Goal: Information Seeking & Learning: Check status

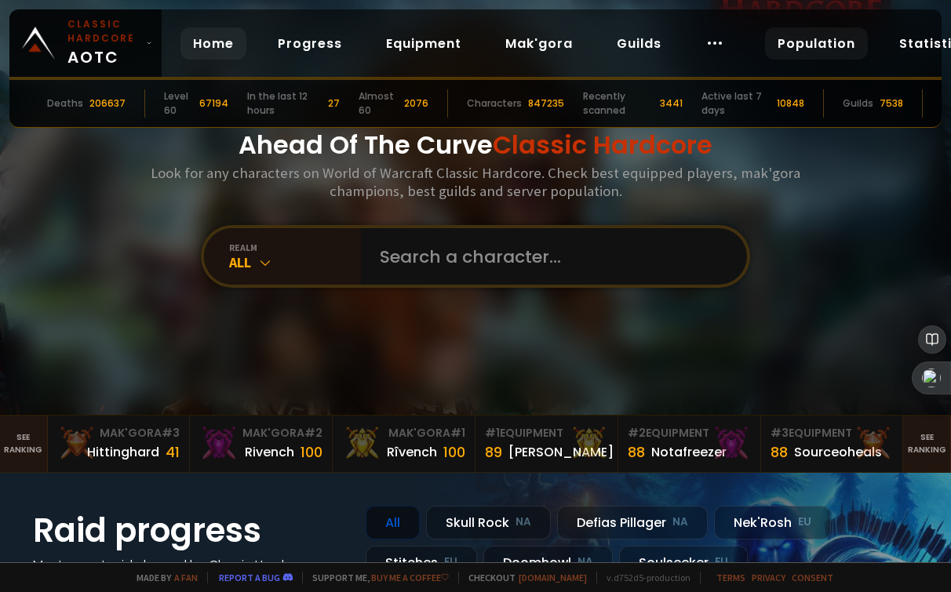
click at [832, 42] on link "Population" at bounding box center [816, 43] width 103 height 32
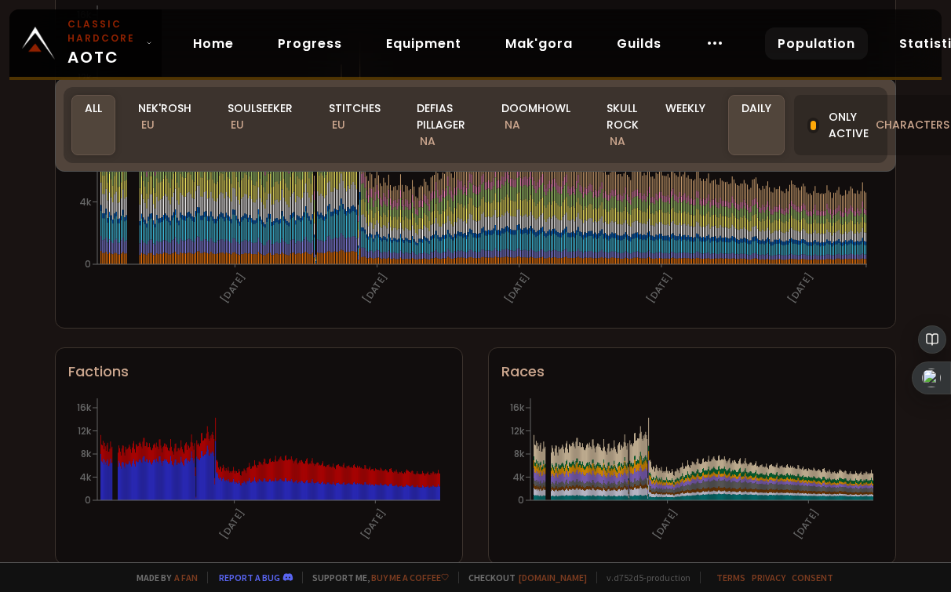
scroll to position [1008, 0]
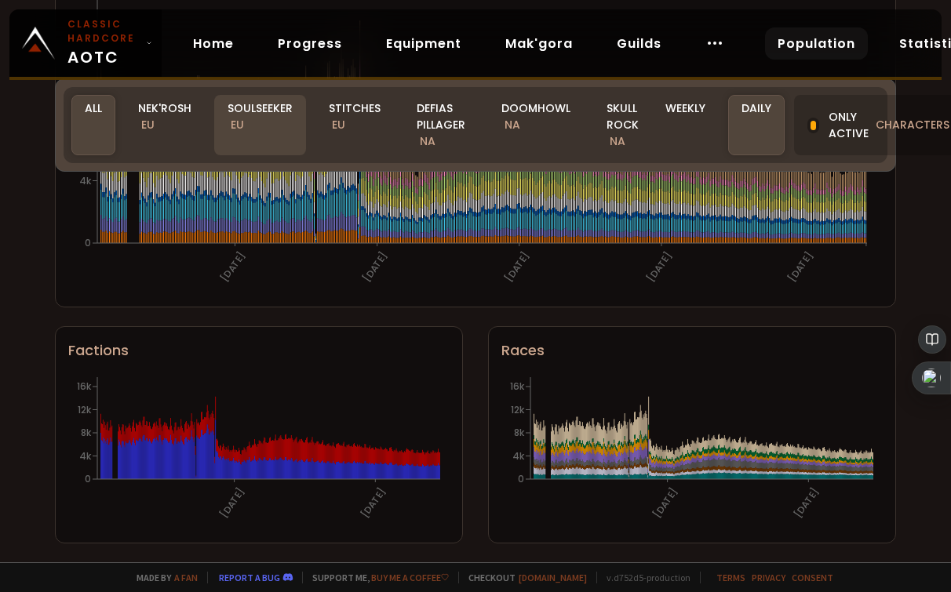
click at [253, 126] on div "Soulseeker EU" at bounding box center [260, 125] width 92 height 60
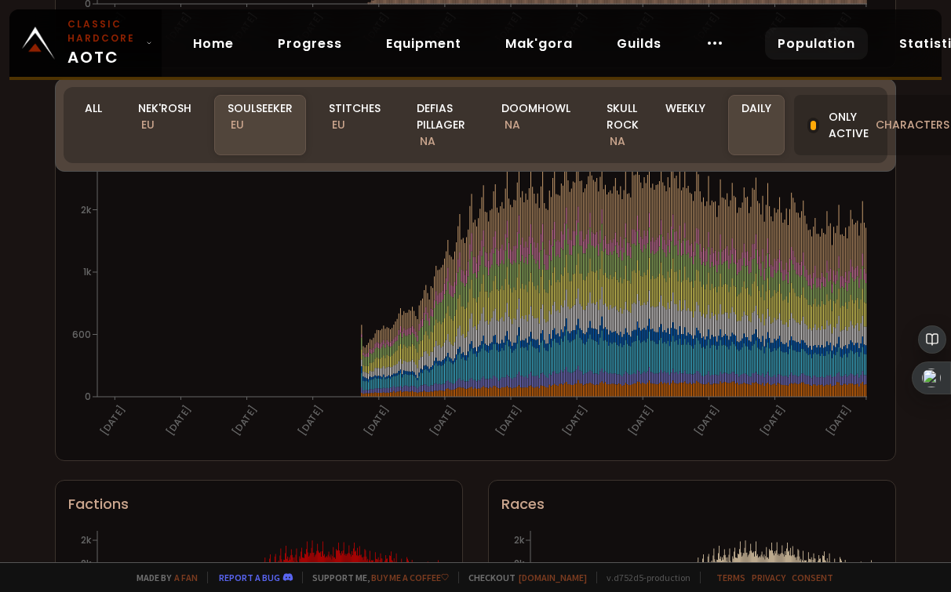
scroll to position [851, 0]
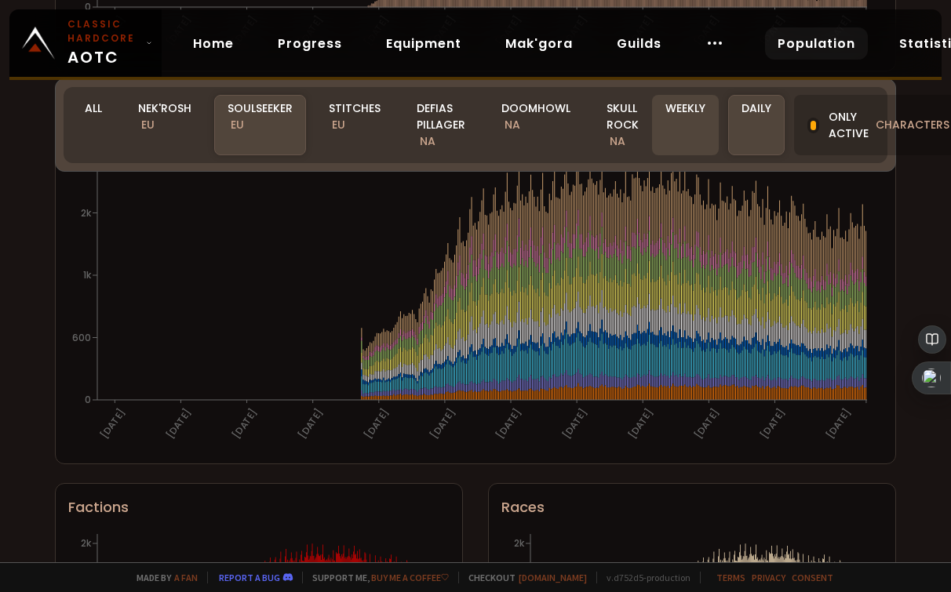
click at [689, 133] on div "Weekly" at bounding box center [685, 125] width 67 height 60
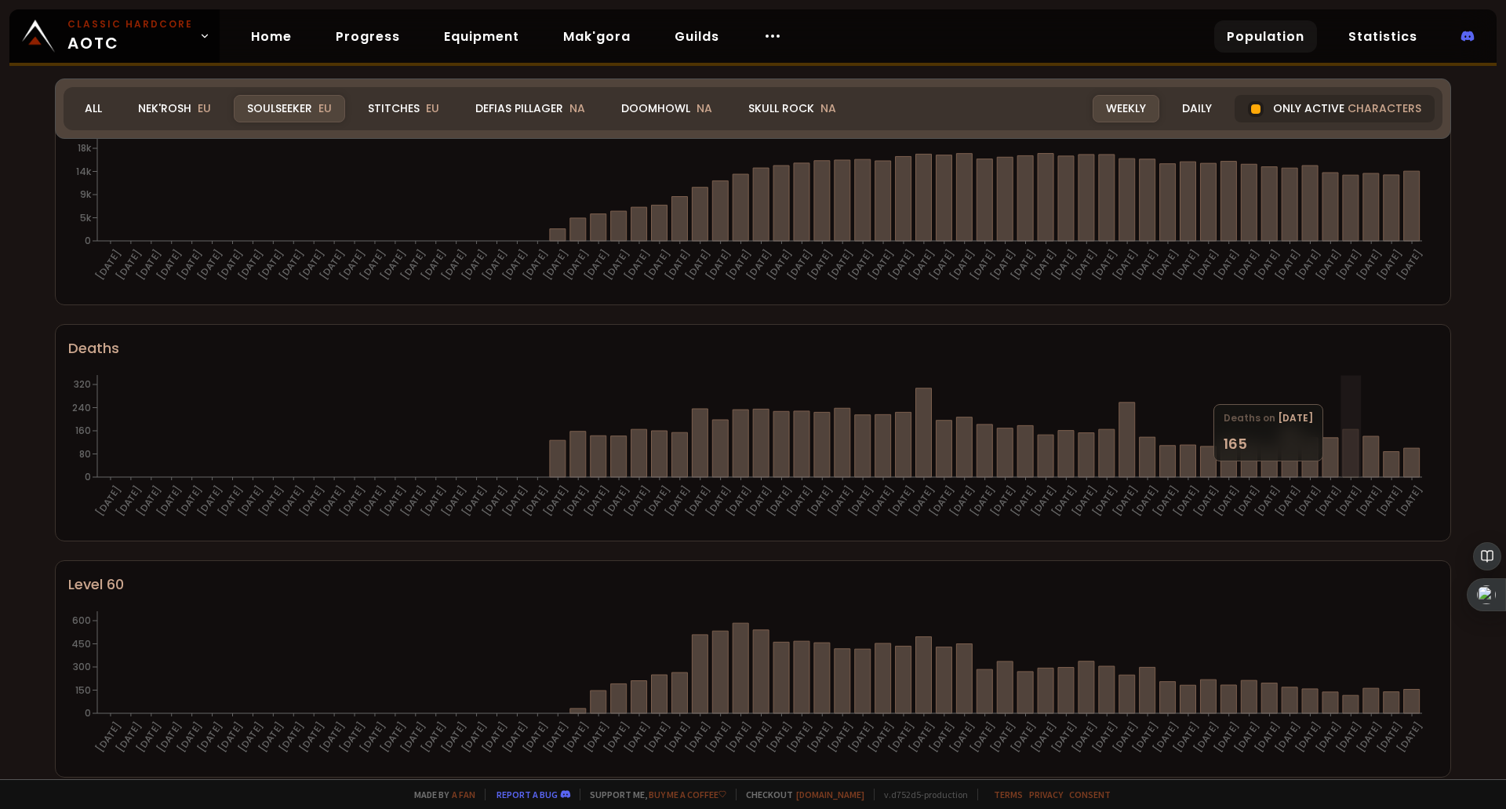
scroll to position [0, 0]
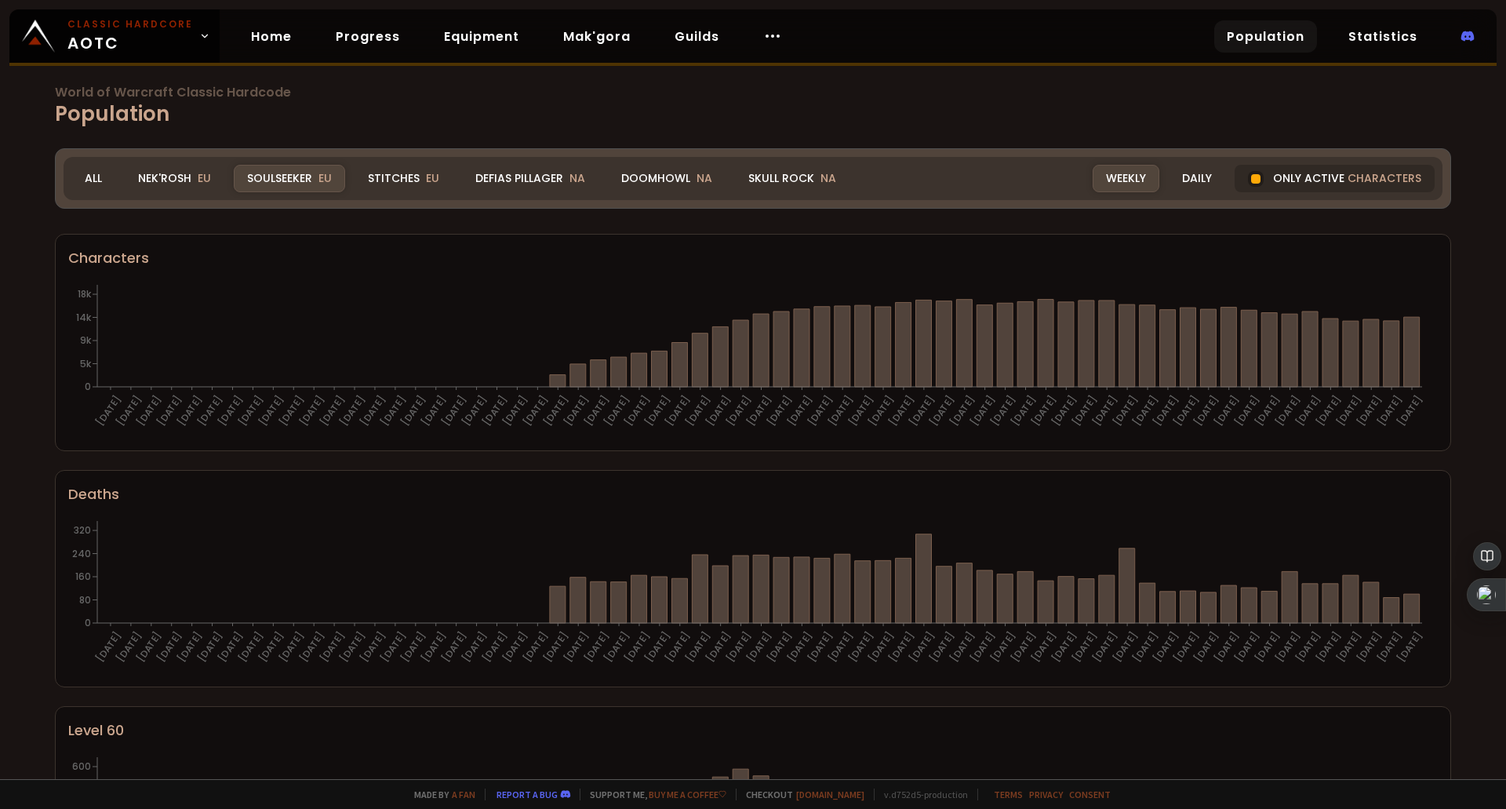
click at [295, 180] on div "Soulseeker EU" at bounding box center [289, 178] width 111 height 27
click at [1257, 180] on div "Only active characters" at bounding box center [1335, 178] width 200 height 27
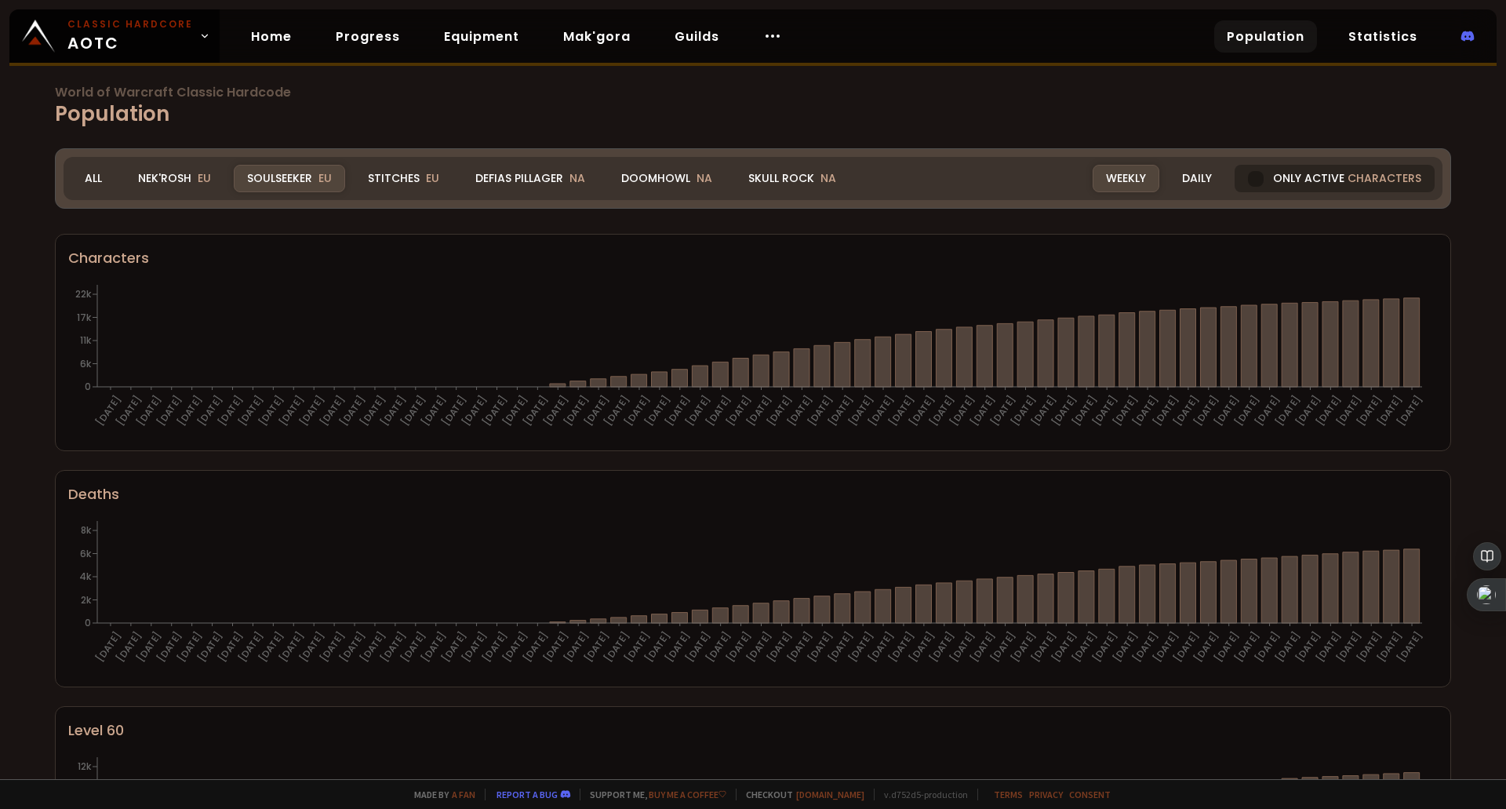
click at [1257, 180] on div "Only active characters" at bounding box center [1335, 178] width 200 height 27
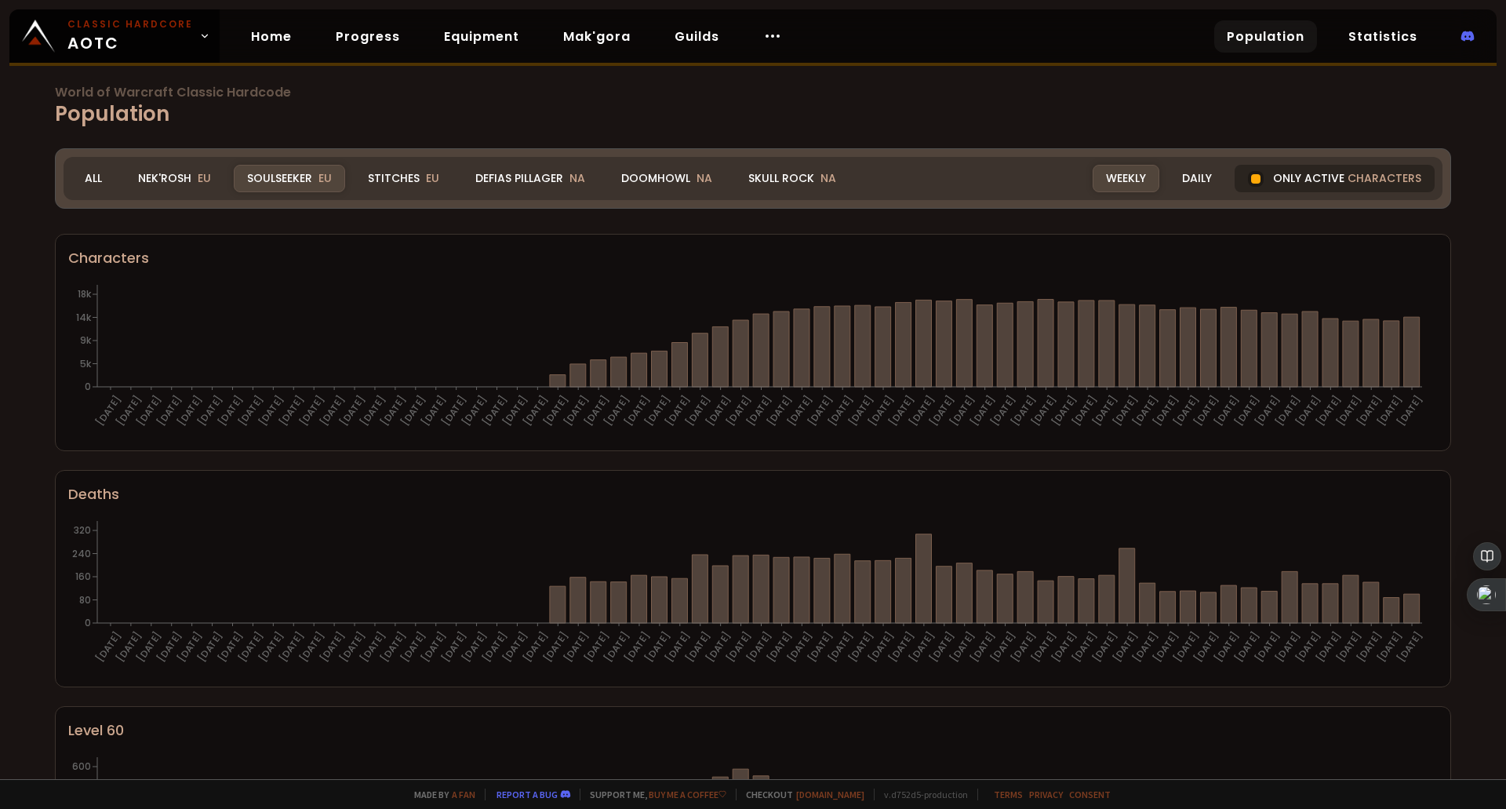
click at [1257, 180] on div "Only active characters" at bounding box center [1335, 178] width 200 height 27
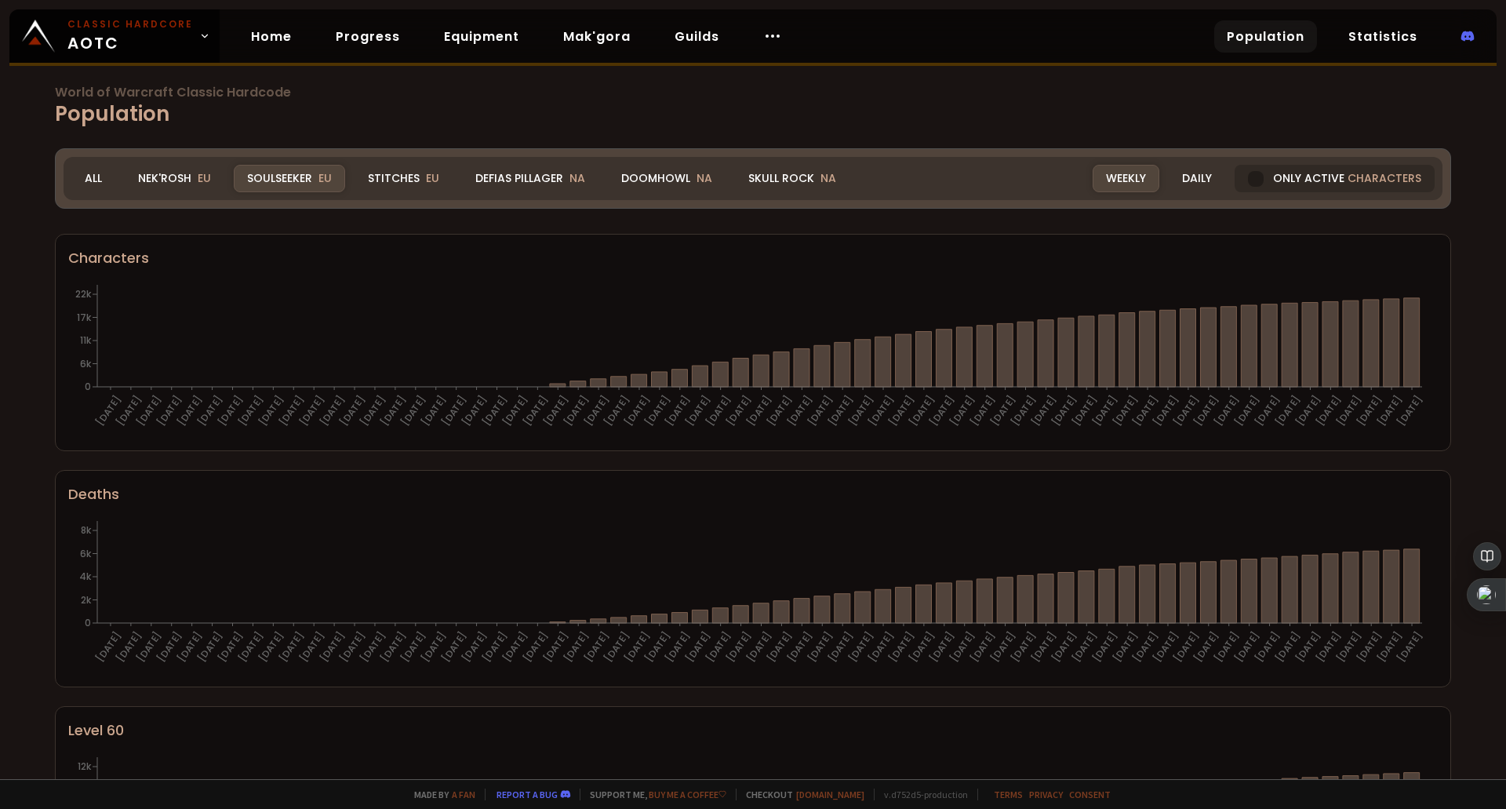
drag, startPoint x: 1257, startPoint y: 184, endPoint x: 1341, endPoint y: 238, distance: 100.1
click at [1257, 184] on div "Only active characters" at bounding box center [1335, 178] width 200 height 27
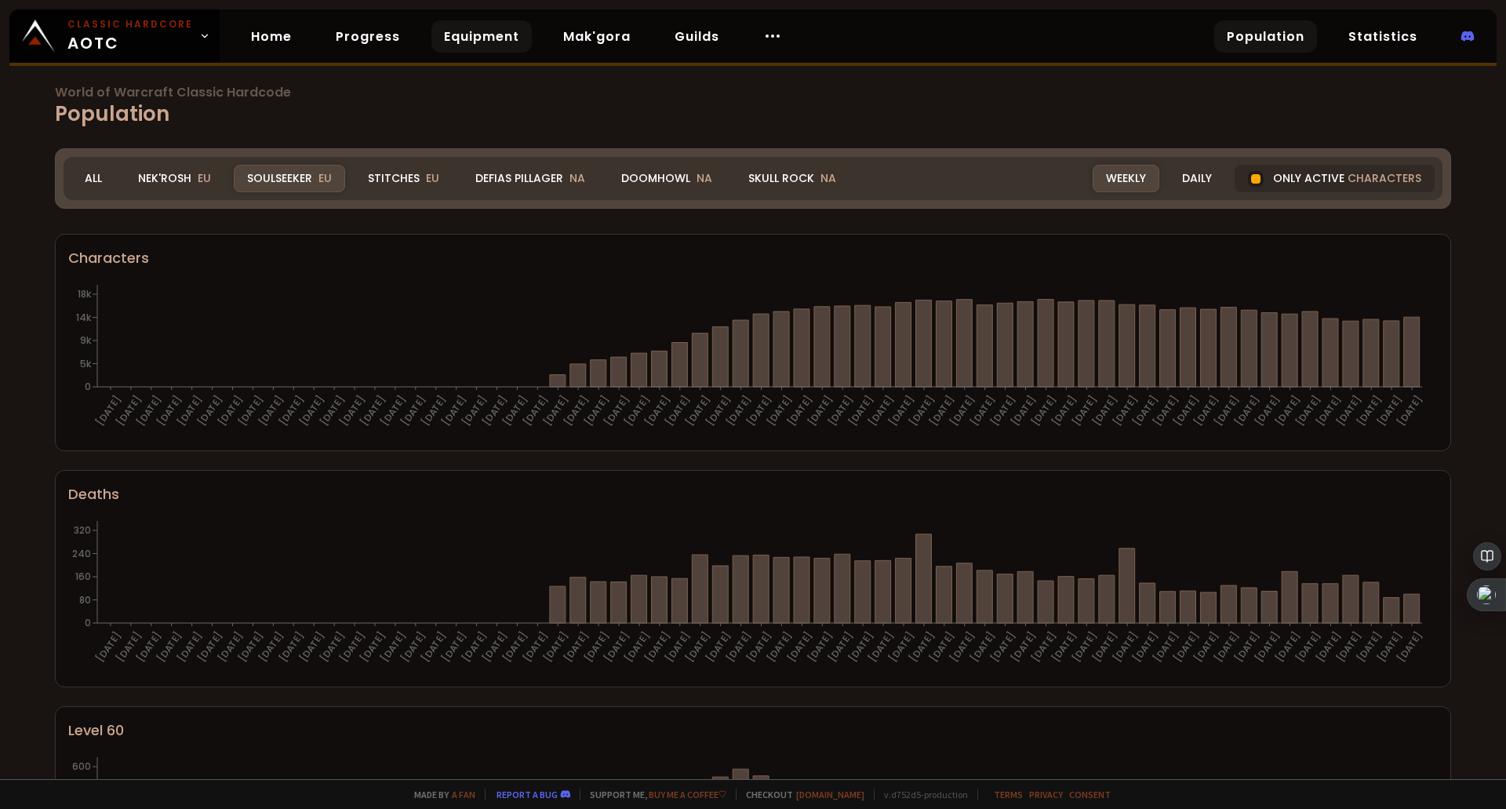
click at [491, 40] on link "Equipment" at bounding box center [481, 36] width 100 height 32
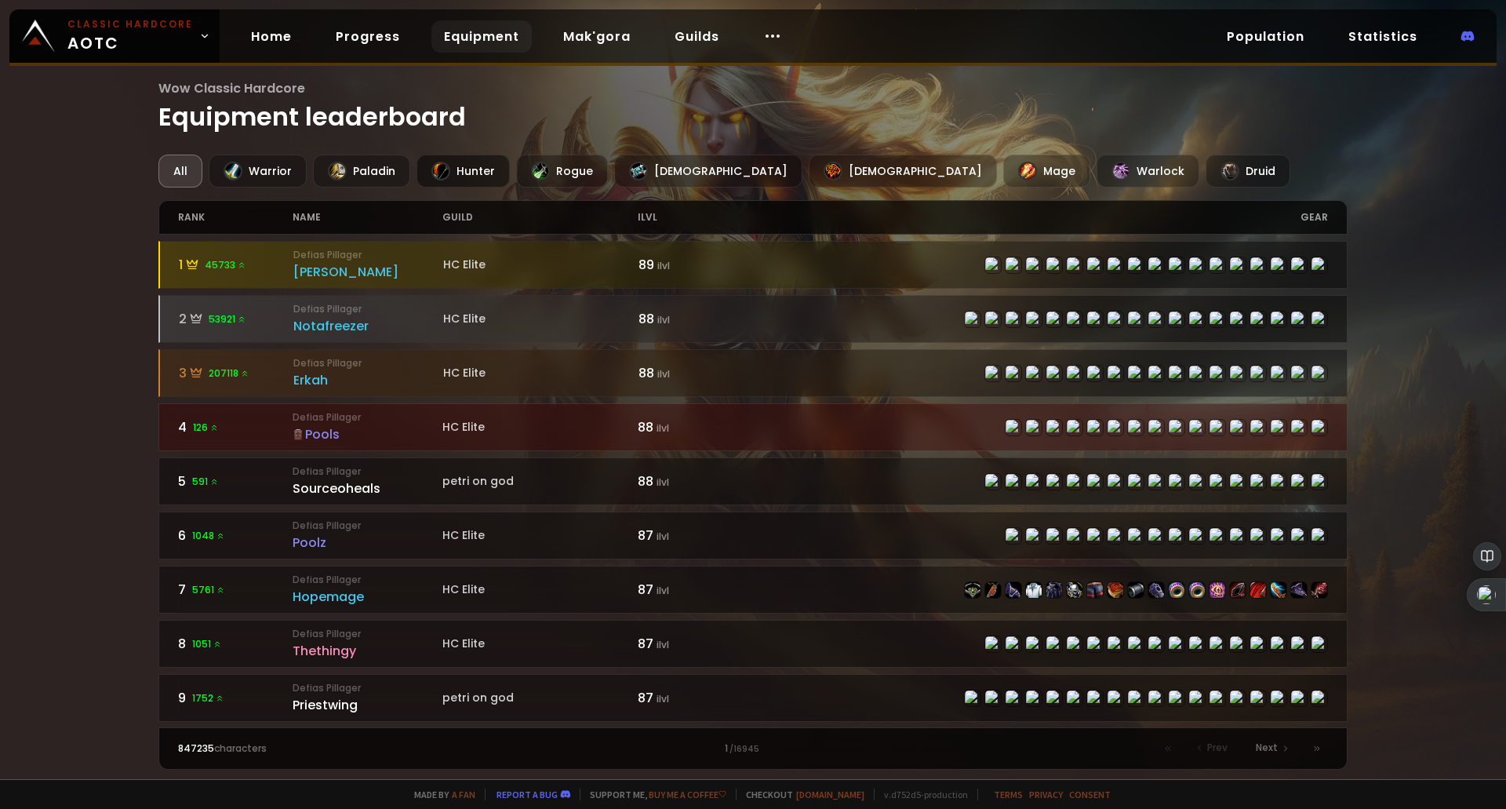
click at [446, 180] on div "Hunter" at bounding box center [463, 171] width 93 height 33
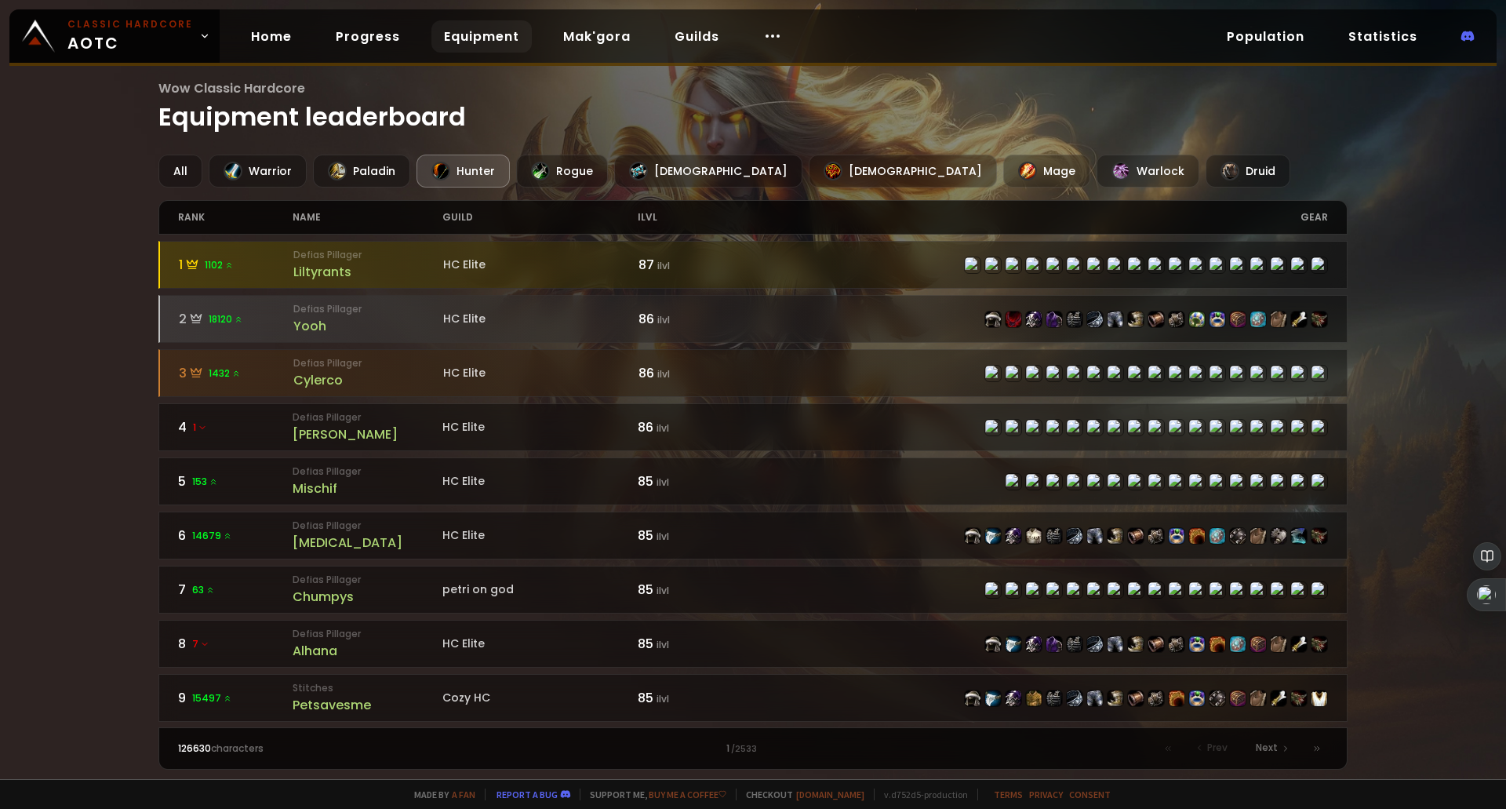
click at [446, 180] on div "Hunter" at bounding box center [463, 171] width 93 height 33
click at [178, 175] on div "All" at bounding box center [180, 171] width 44 height 33
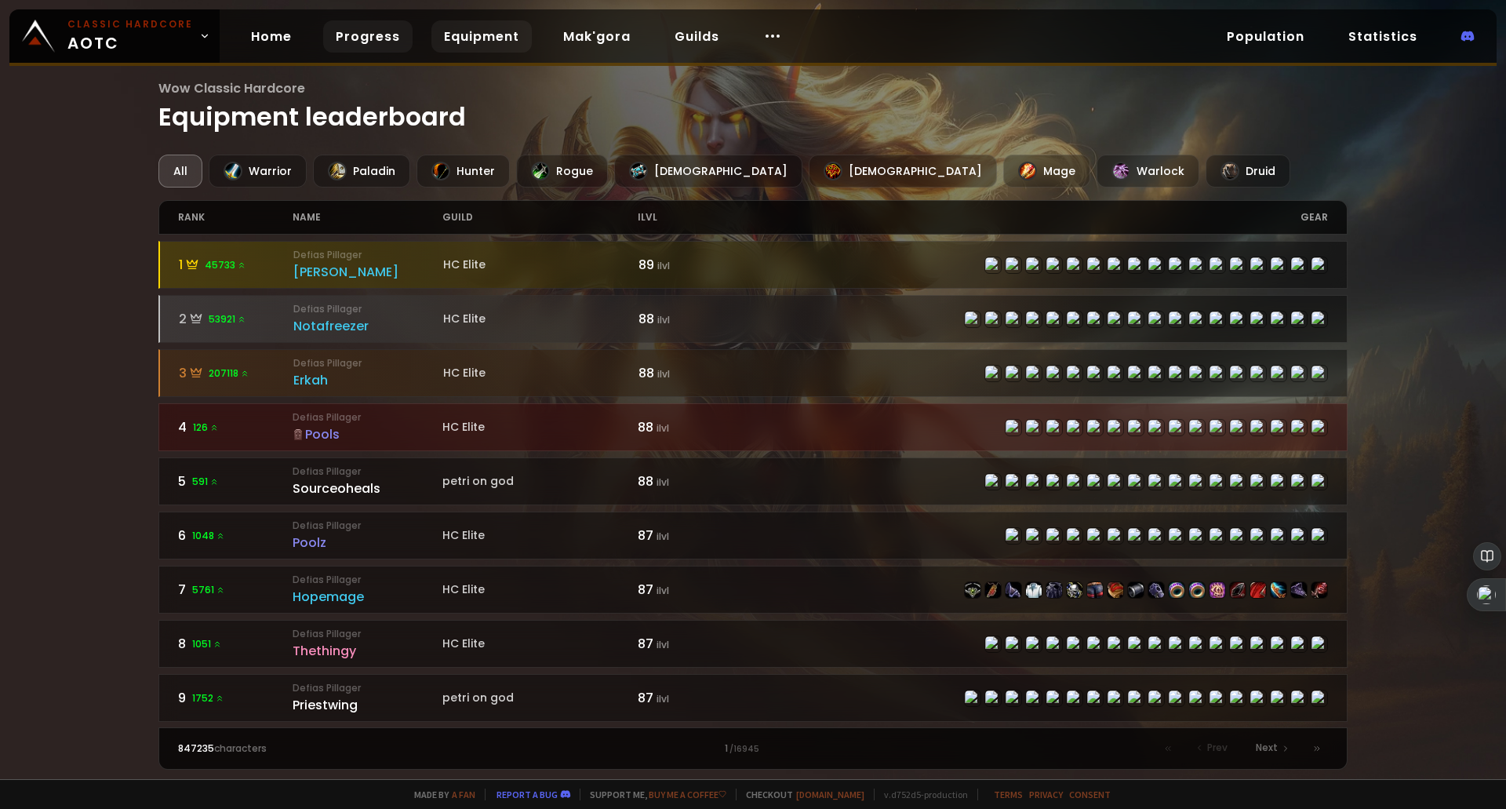
click at [367, 45] on link "Progress" at bounding box center [367, 36] width 89 height 32
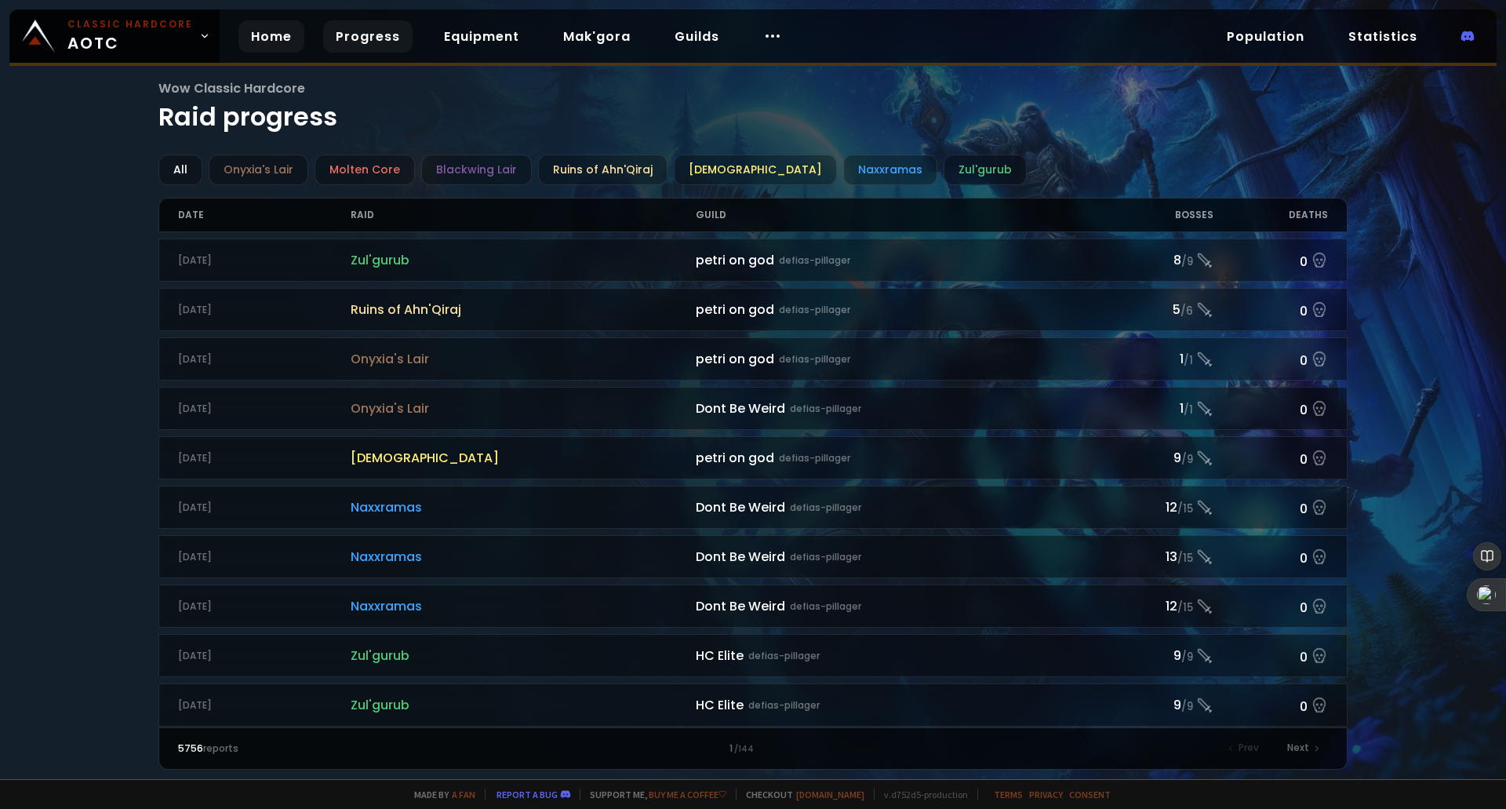
click at [267, 39] on link "Home" at bounding box center [271, 36] width 66 height 32
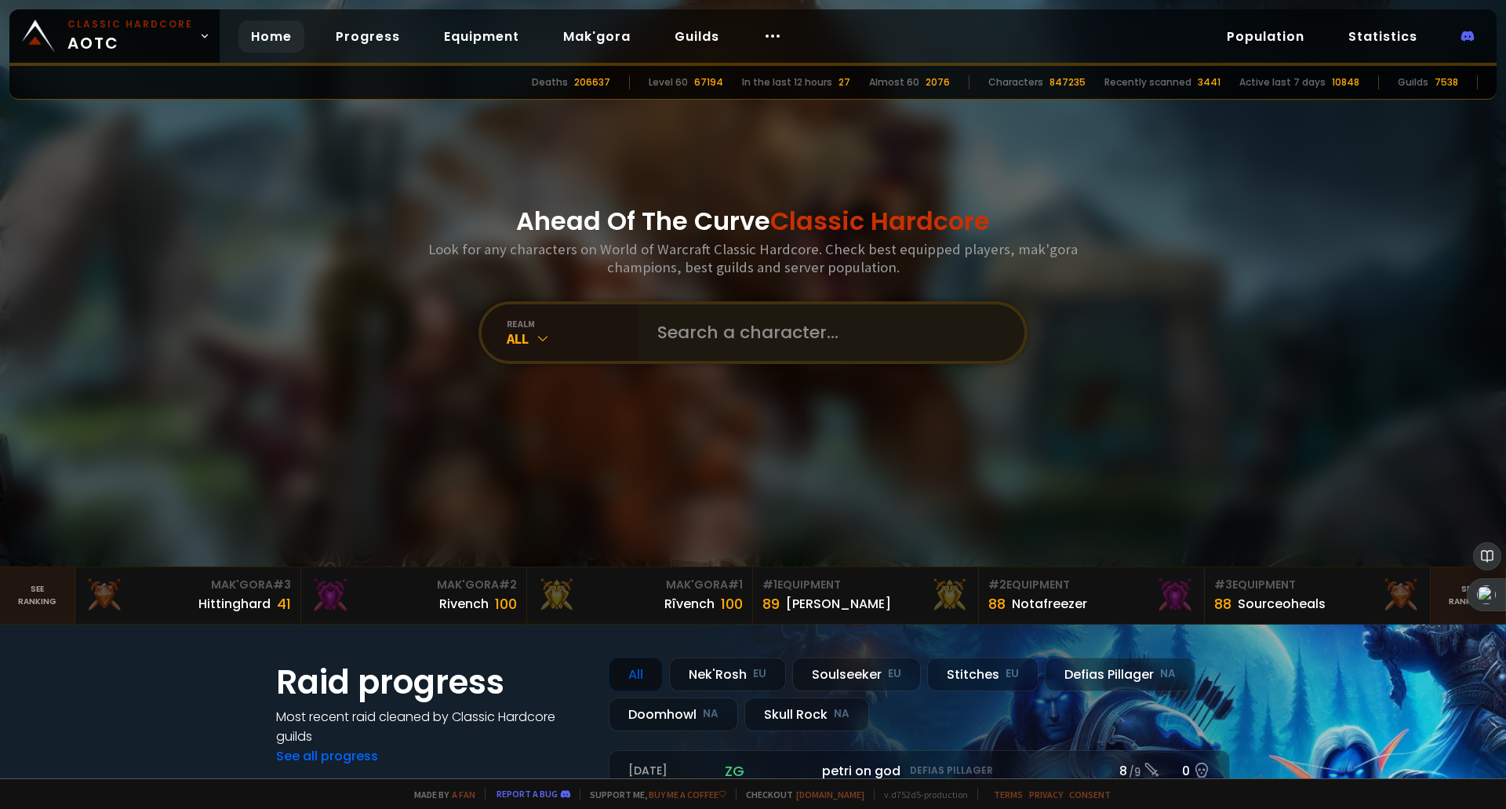
click at [639, 328] on div at bounding box center [832, 332] width 386 height 56
click at [693, 329] on input "text" at bounding box center [827, 332] width 358 height 56
click at [542, 335] on icon at bounding box center [543, 338] width 16 height 16
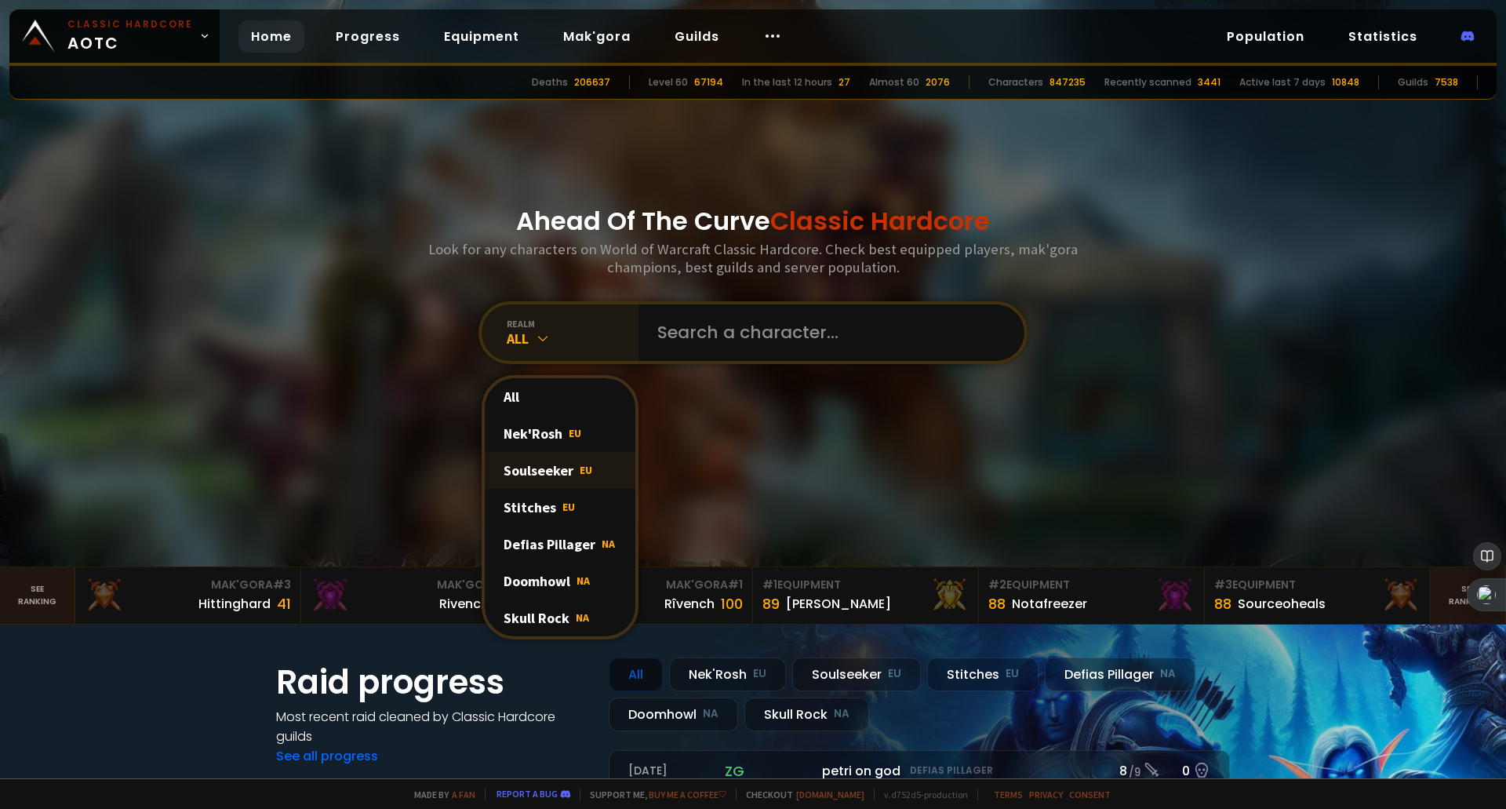
click at [549, 468] on div "Soulseeker EU" at bounding box center [560, 470] width 151 height 37
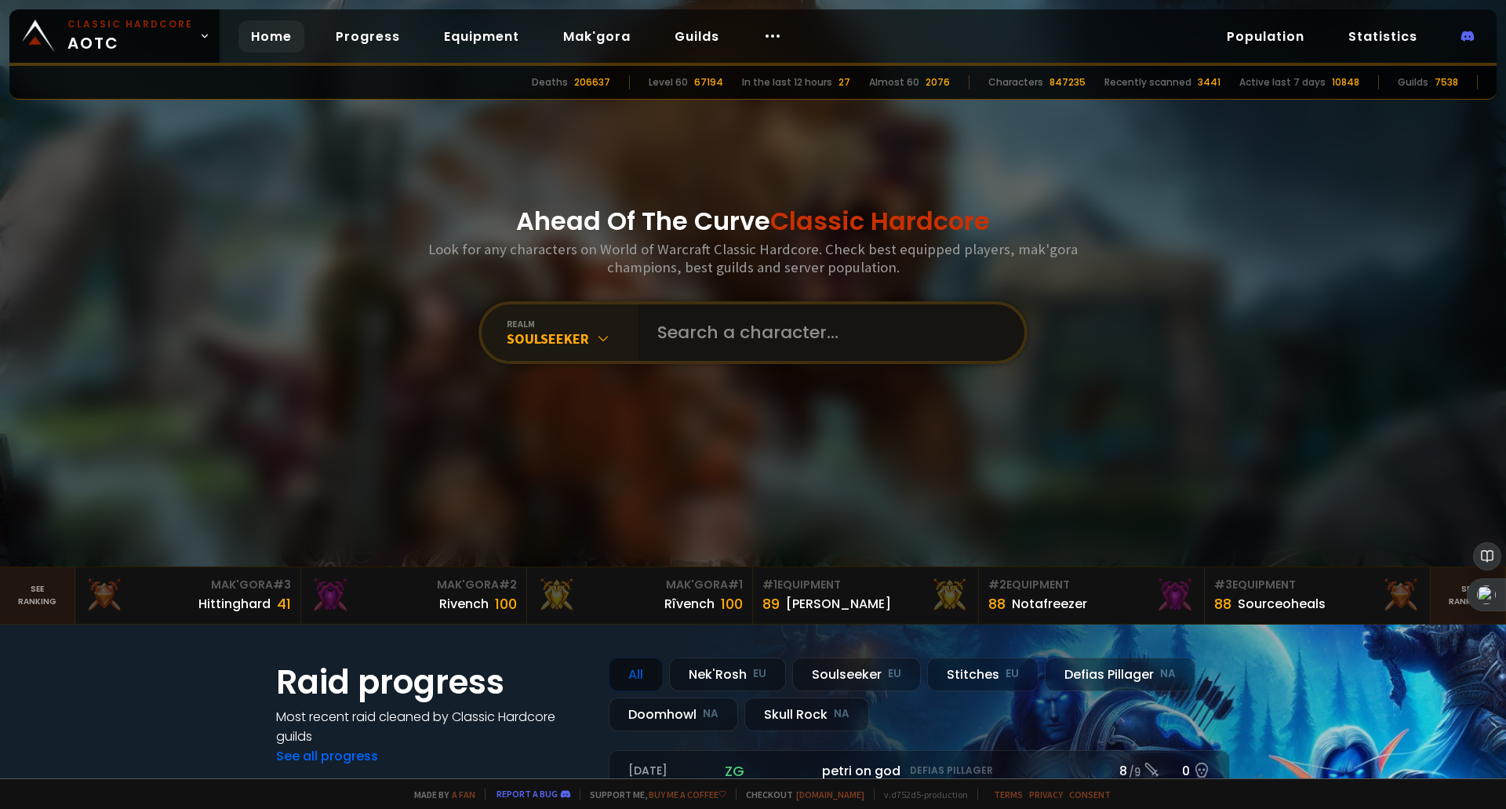
click at [705, 343] on input "text" at bounding box center [827, 332] width 358 height 56
type input "kwetsi"
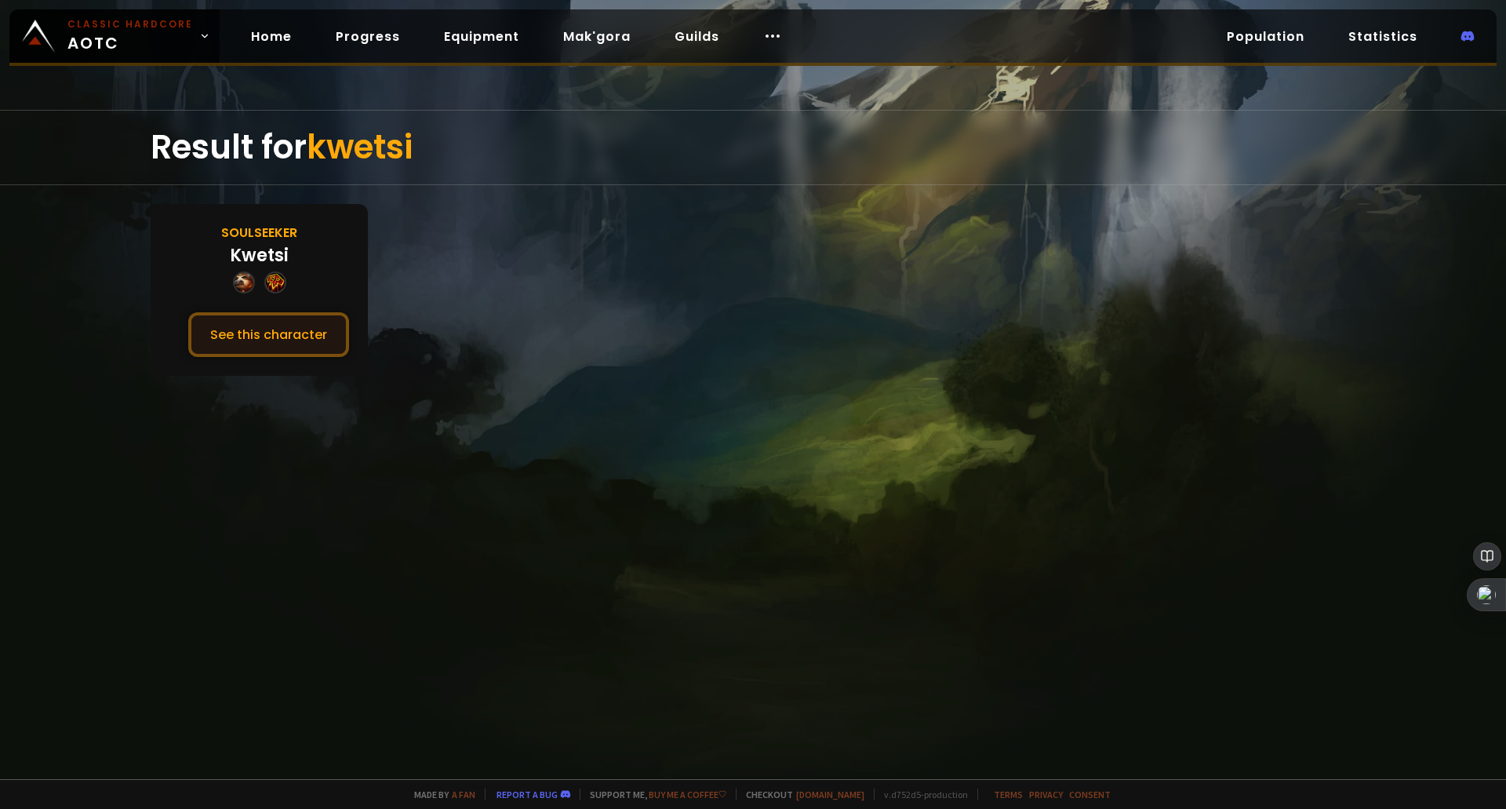
click at [292, 328] on button "See this character" at bounding box center [268, 334] width 161 height 45
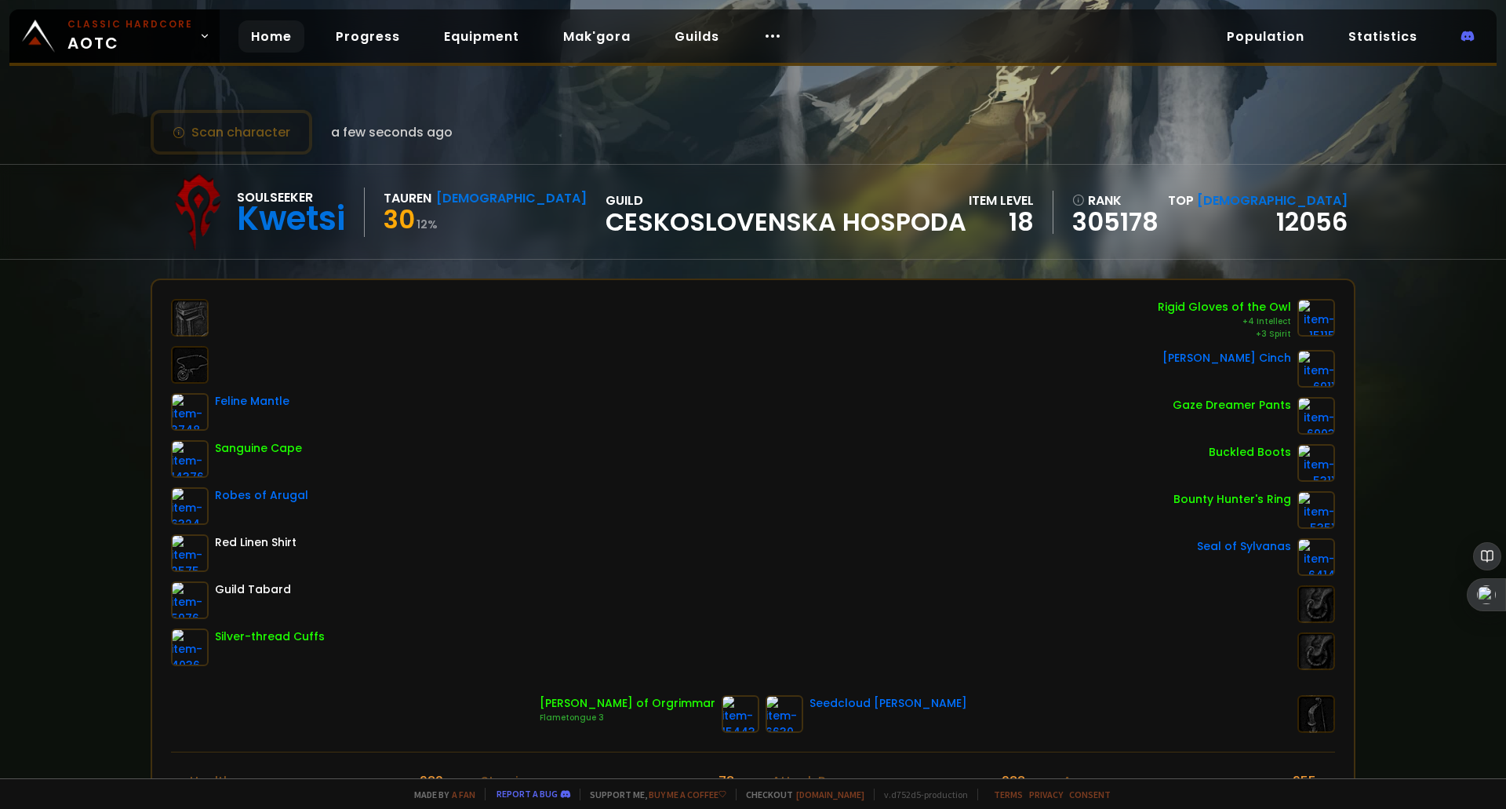
click at [278, 45] on link "Home" at bounding box center [271, 36] width 66 height 32
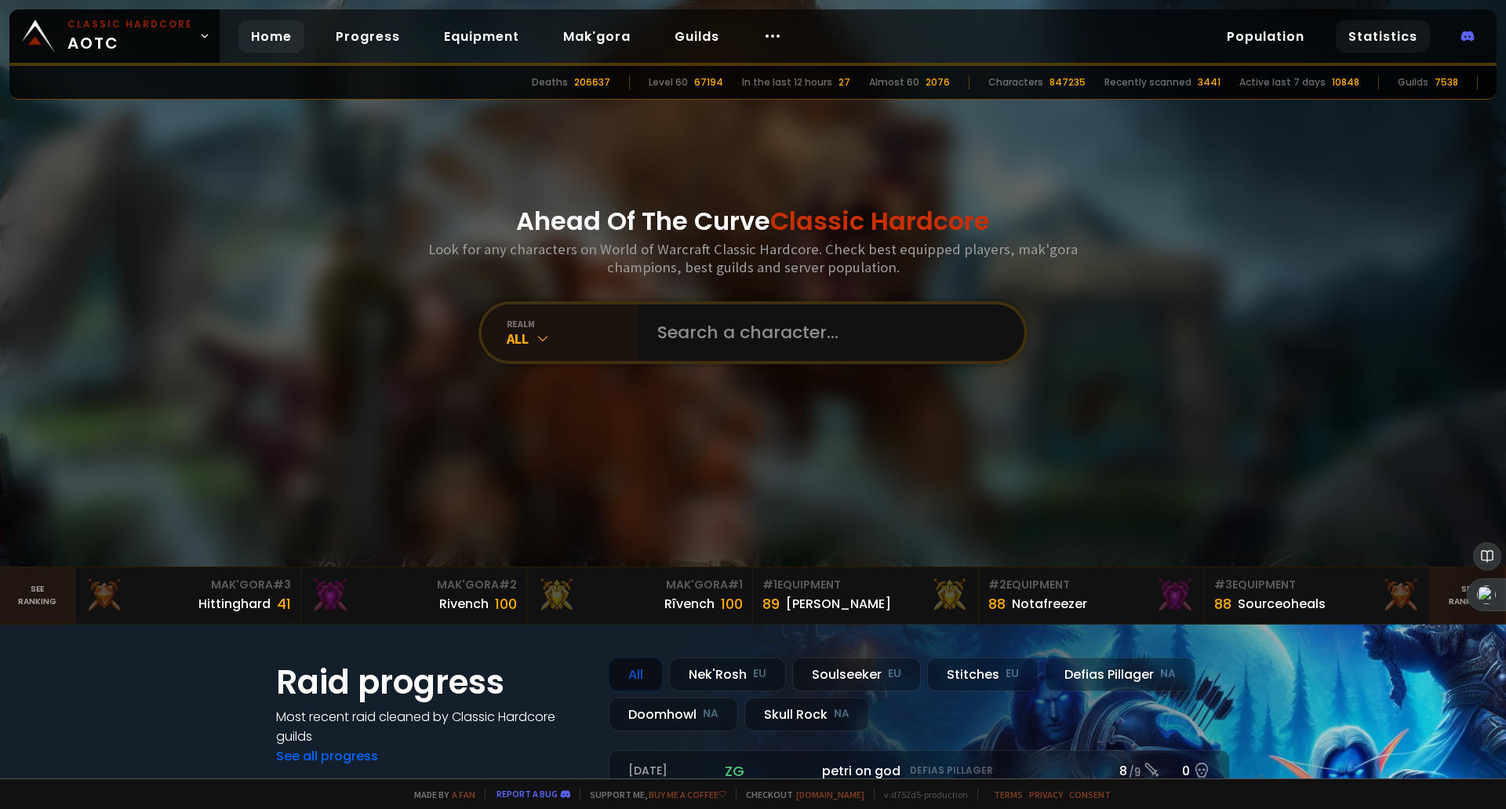
click at [1388, 40] on link "Statistics" at bounding box center [1383, 36] width 94 height 32
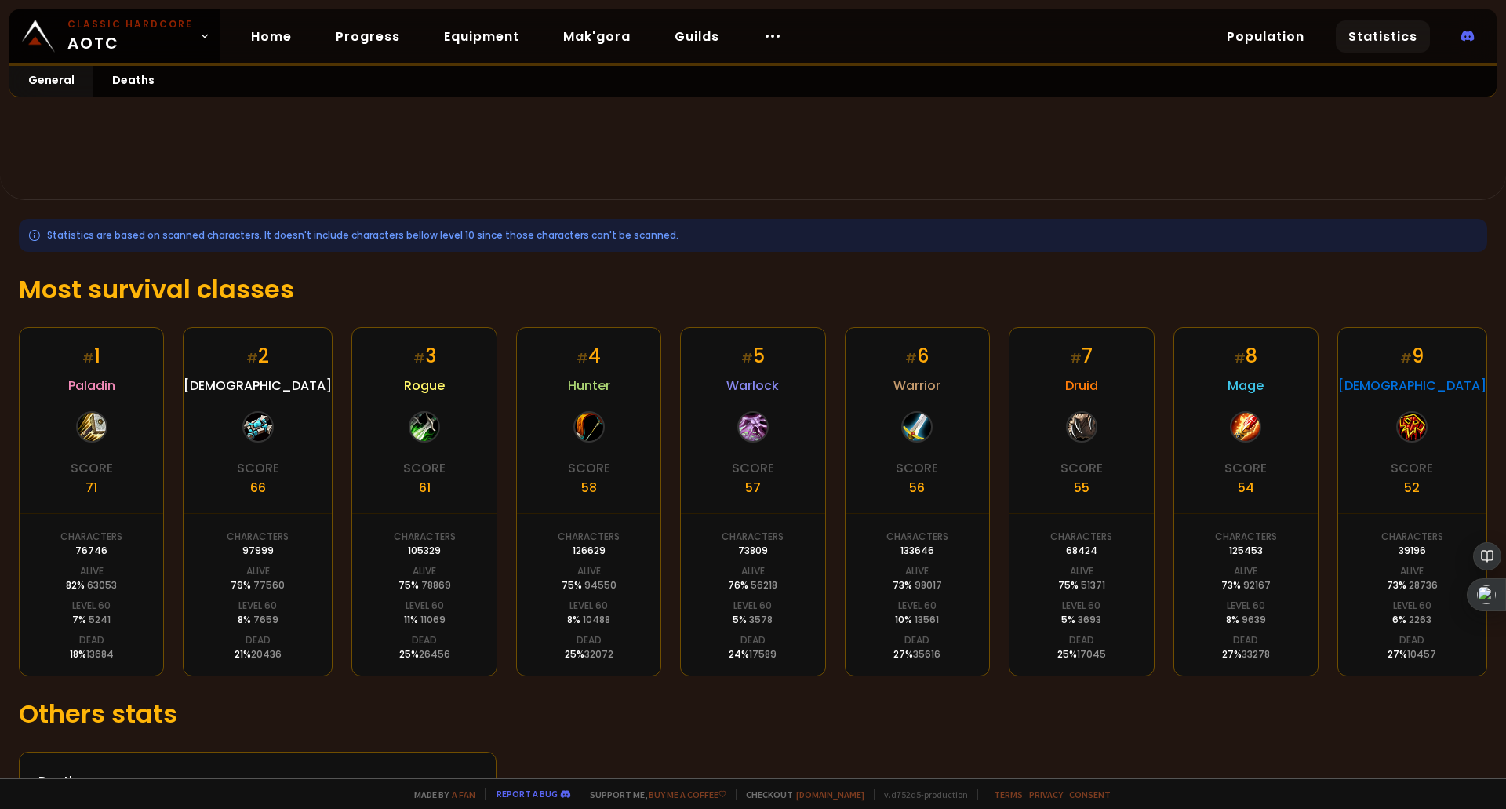
scroll to position [145, 0]
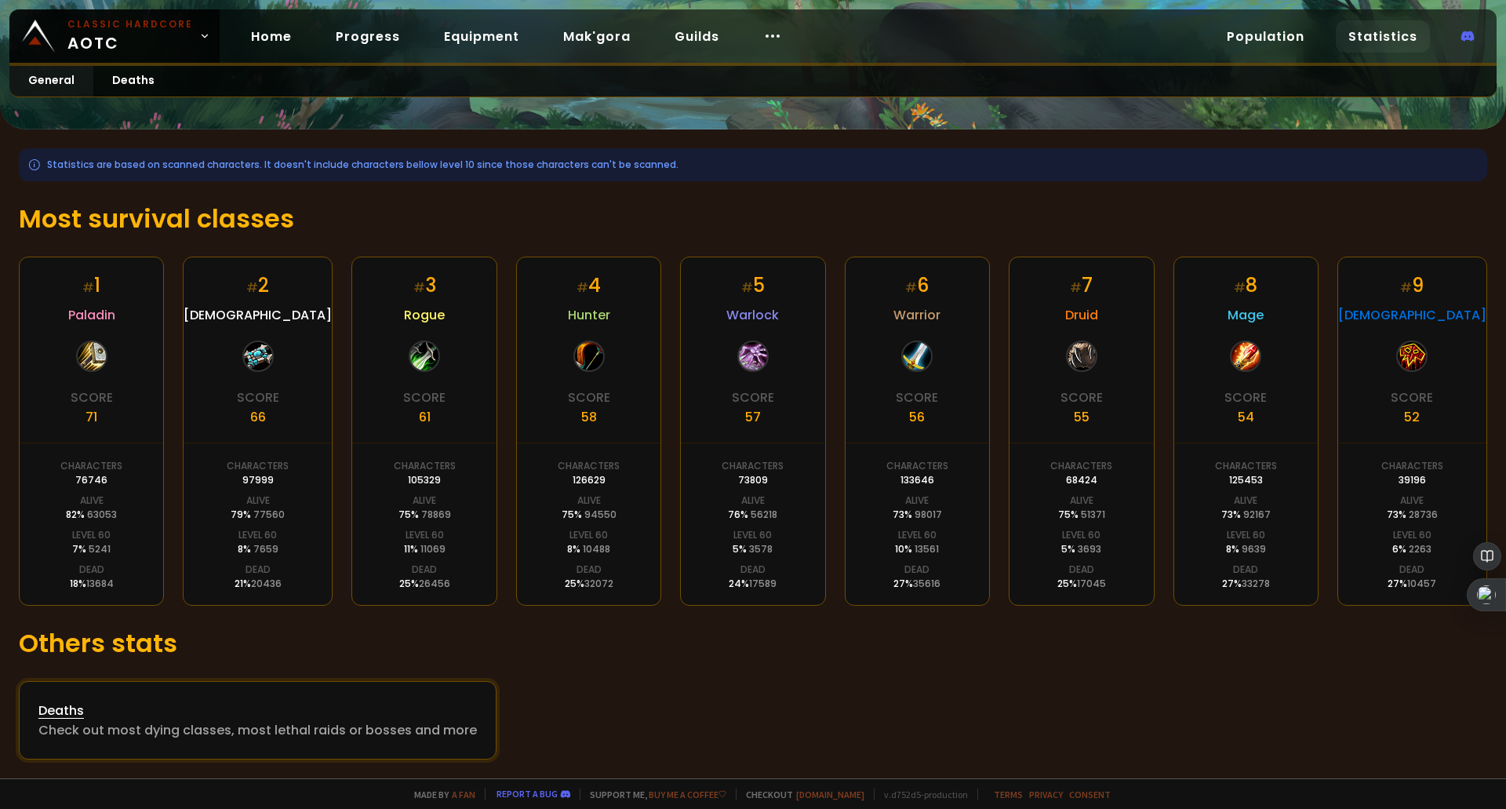
click at [65, 705] on div "Deaths" at bounding box center [257, 711] width 439 height 20
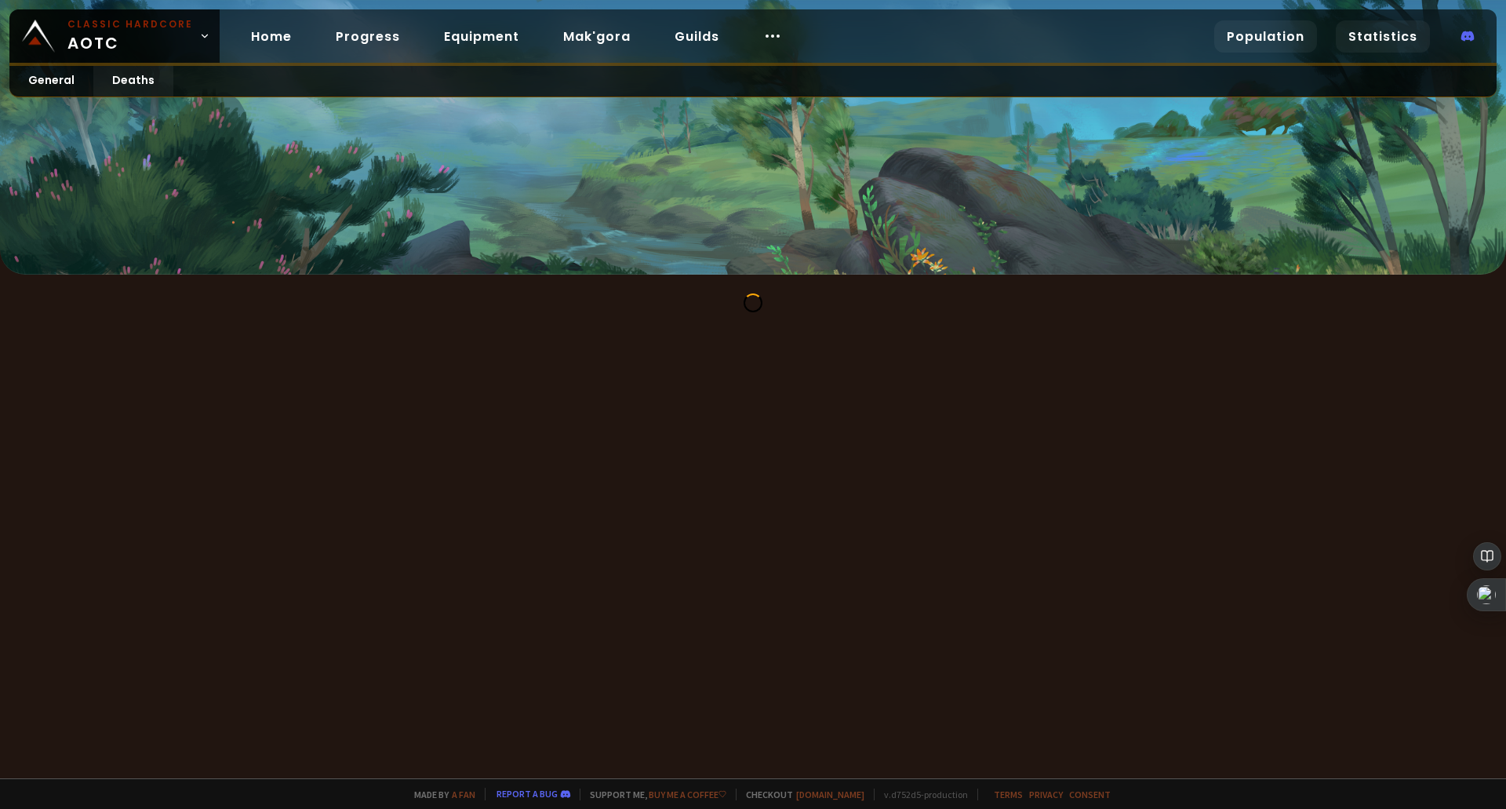
click at [1246, 31] on link "Population" at bounding box center [1265, 36] width 103 height 32
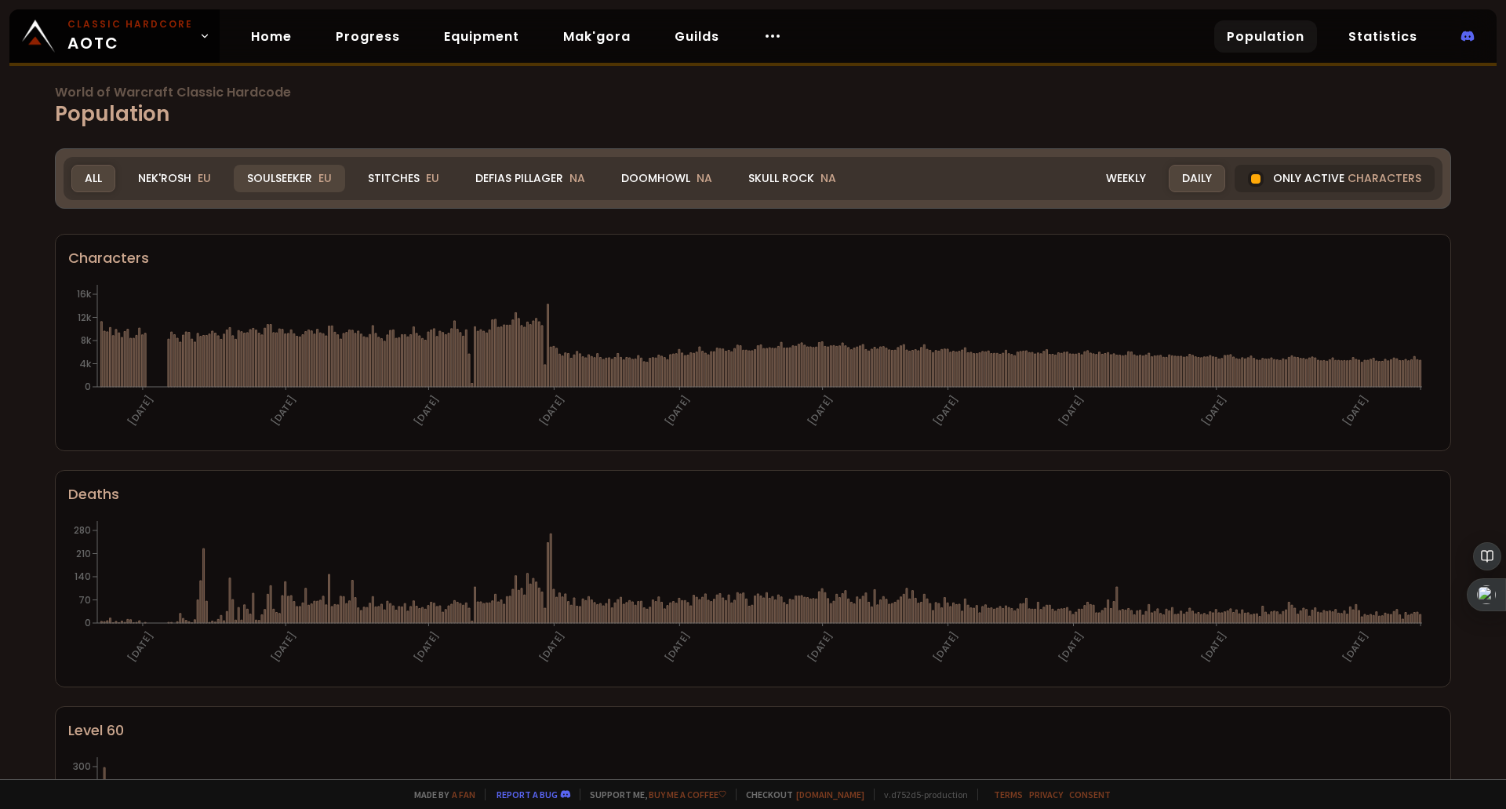
click at [278, 173] on div "Soulseeker EU" at bounding box center [289, 178] width 111 height 27
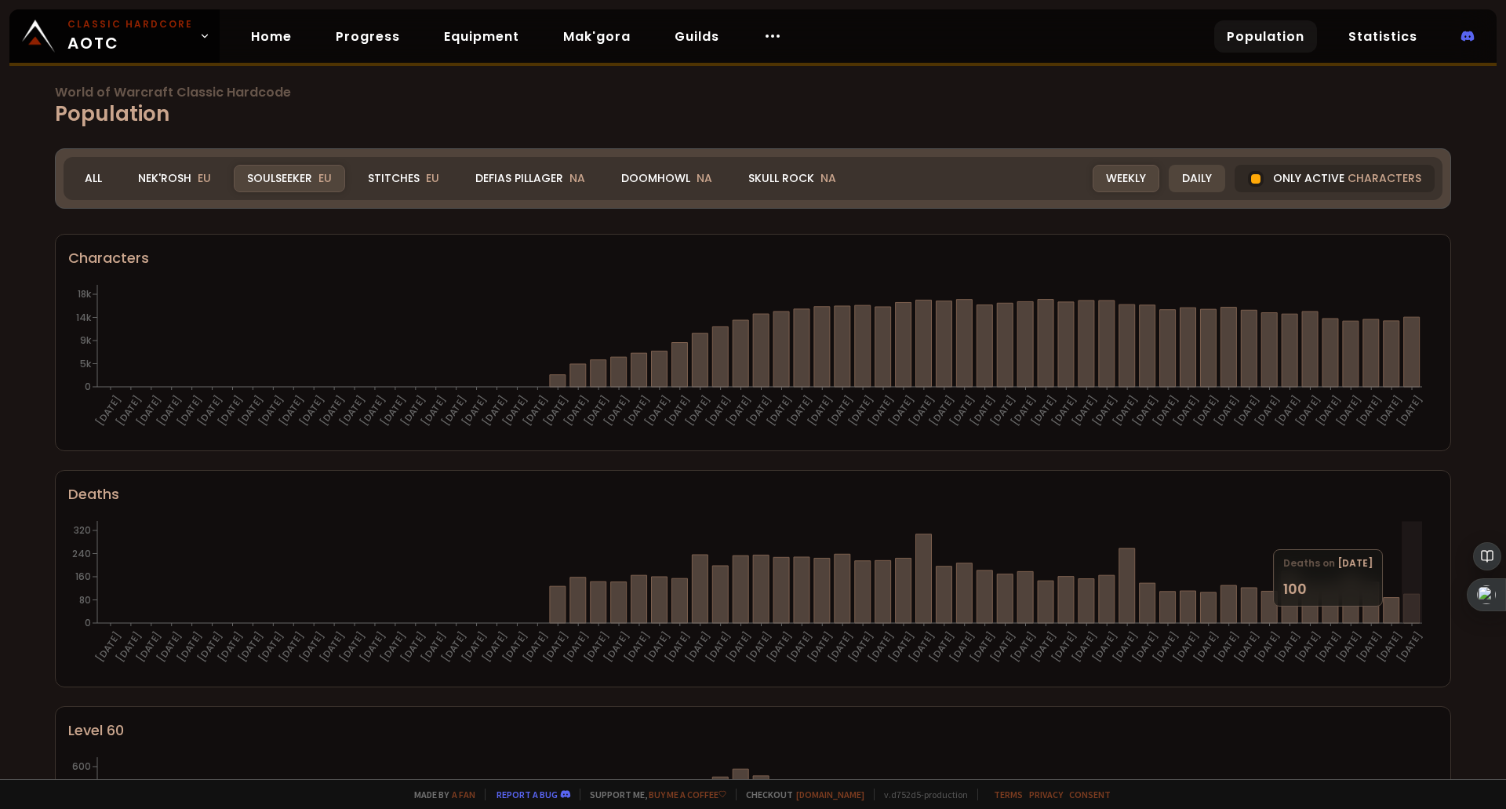
click at [1185, 174] on div "Daily" at bounding box center [1197, 178] width 56 height 27
